Goal: Task Accomplishment & Management: Manage account settings

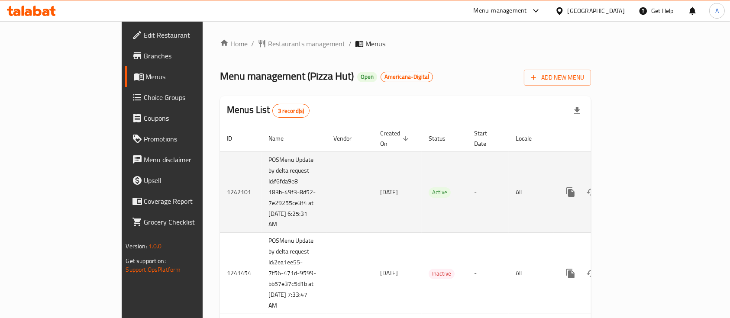
click at [637, 188] on icon "enhanced table" at bounding box center [633, 192] width 8 height 8
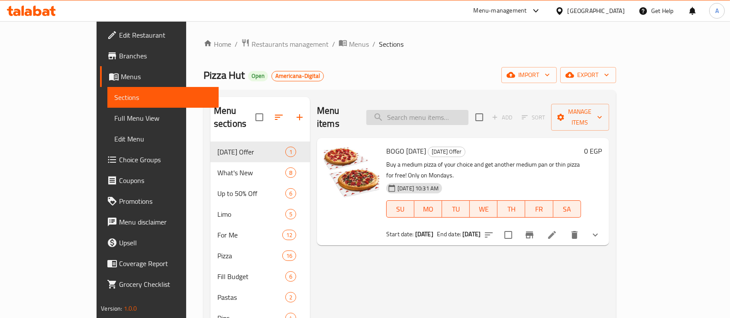
click at [418, 110] on input "search" at bounding box center [417, 117] width 102 height 15
paste input "My Box"
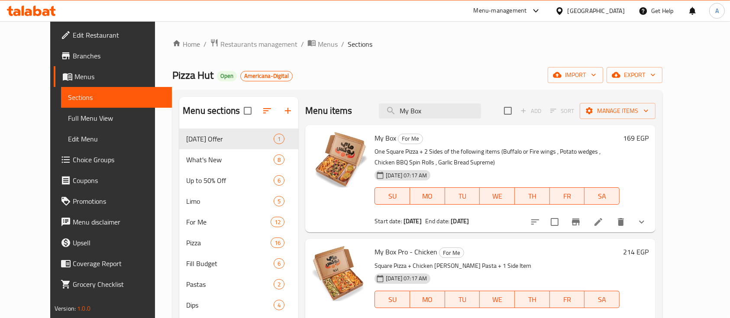
type input "My Box"
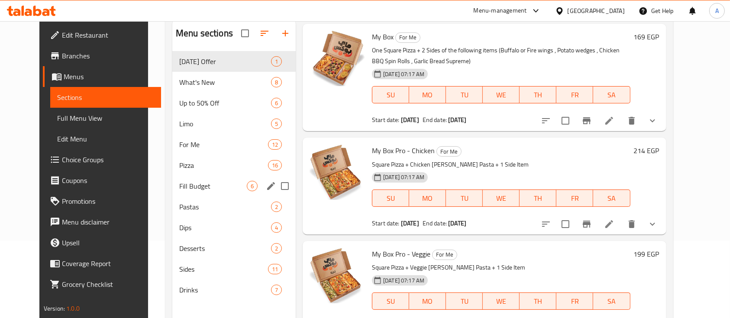
scroll to position [121, 0]
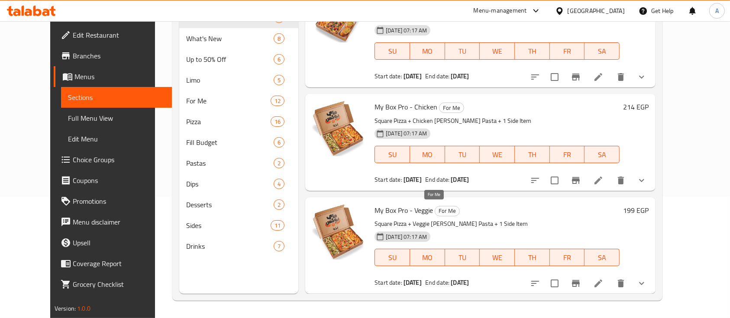
click at [435, 214] on span "For Me" at bounding box center [447, 211] width 24 height 10
click at [520, 203] on div "My Box Pro - Veggie For Me Square Pizza + Veggie [PERSON_NAME] Pasta + 1 Side I…" at bounding box center [497, 246] width 252 height 90
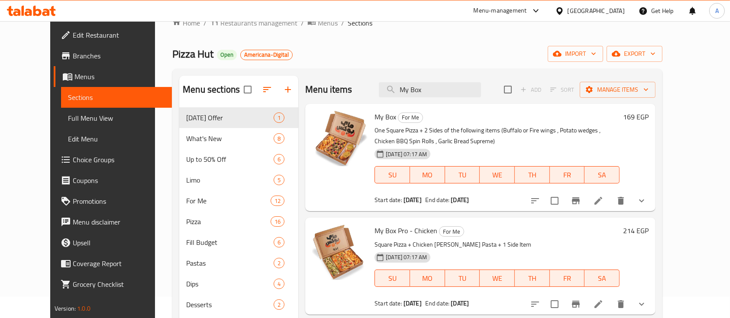
scroll to position [0, 0]
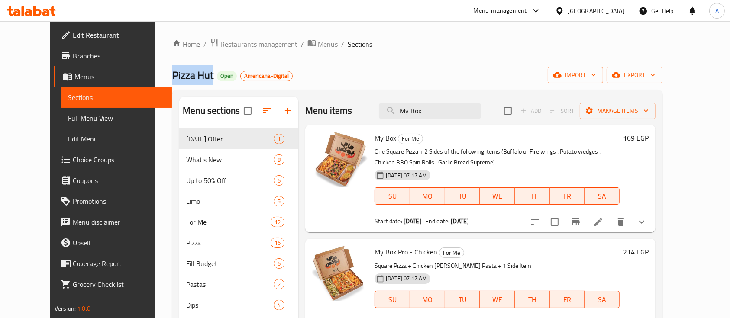
drag, startPoint x: 181, startPoint y: 79, endPoint x: 140, endPoint y: 79, distance: 40.7
click at [172, 79] on h2 "Pizza Hut Open Americana-Digital" at bounding box center [232, 75] width 120 height 14
click at [338, 67] on div "Home / Restaurants management / Menus / Sections Pizza Hut Open Americana-Digit…" at bounding box center [417, 231] width 490 height 384
click at [249, 44] on span "Restaurants management" at bounding box center [258, 44] width 77 height 10
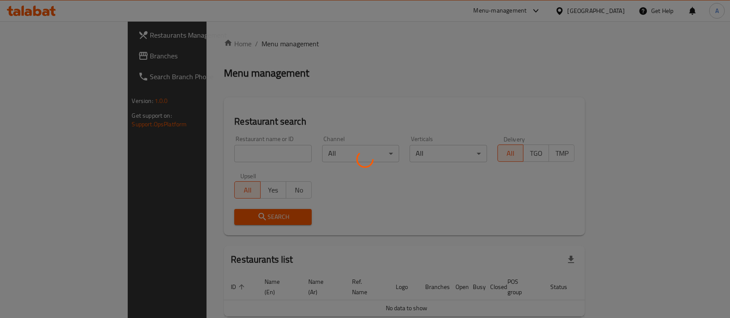
click at [238, 159] on div at bounding box center [365, 159] width 730 height 318
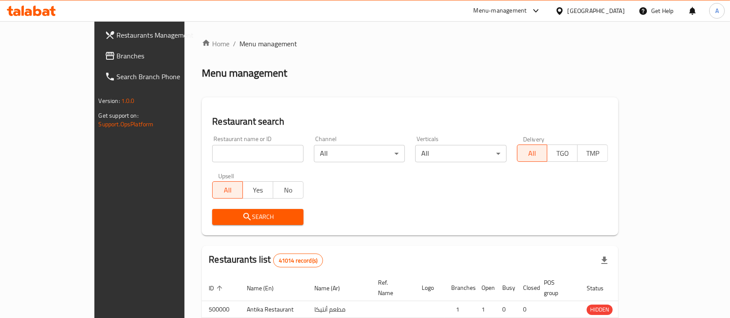
click at [231, 152] on div at bounding box center [365, 159] width 730 height 318
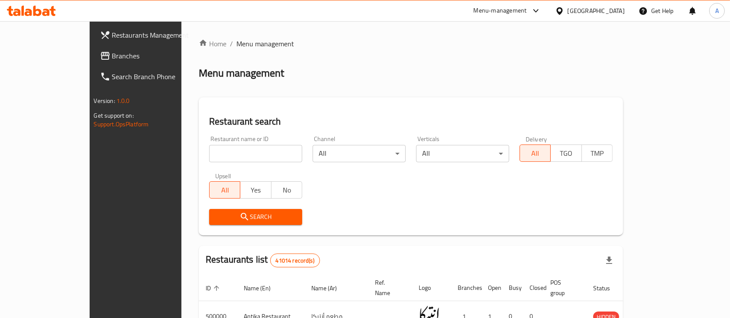
click at [231, 152] on input "search" at bounding box center [255, 153] width 93 height 17
type input "Costa Coffee"
click button "Search" at bounding box center [255, 217] width 93 height 16
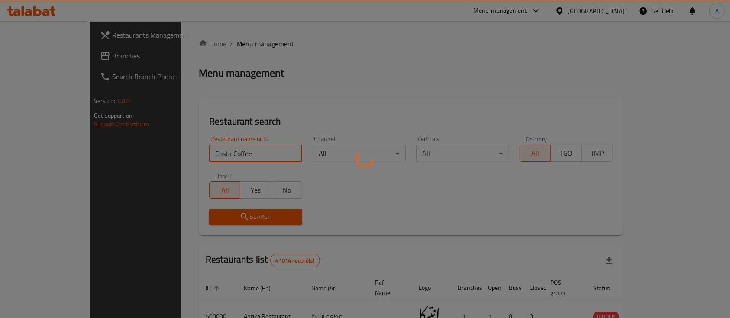
click button "Search" at bounding box center [255, 217] width 93 height 16
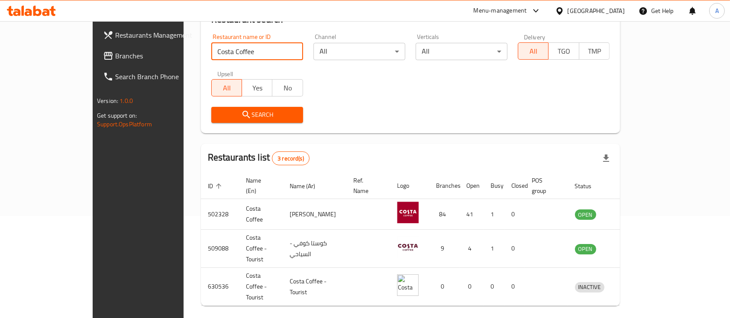
scroll to position [111, 0]
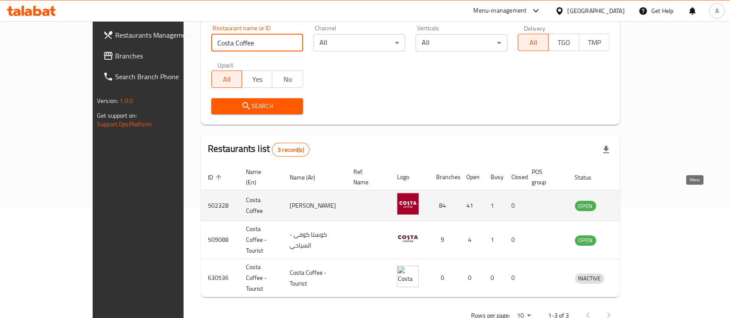
click at [632, 201] on icon "enhanced table" at bounding box center [627, 206] width 10 height 10
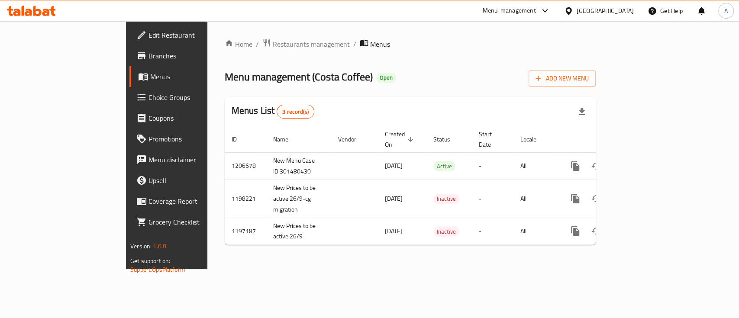
click at [149, 55] on span "Branches" at bounding box center [196, 56] width 94 height 10
